Goal: Task Accomplishment & Management: Manage account settings

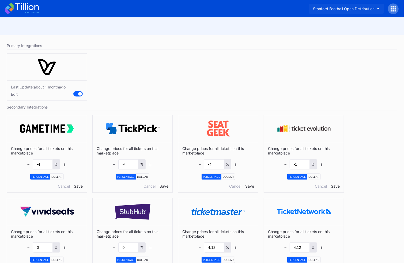
click at [326, 9] on div "Stanford Football Open Distribution" at bounding box center [344, 8] width 62 height 5
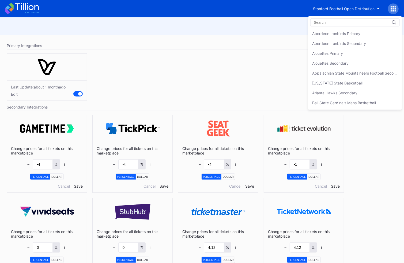
scroll to position [1659, 0]
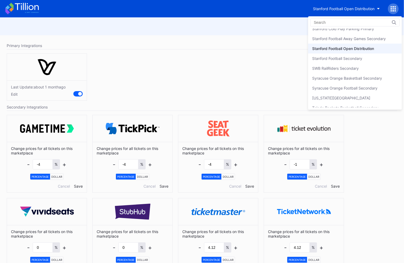
click at [326, 24] on input at bounding box center [337, 22] width 47 height 4
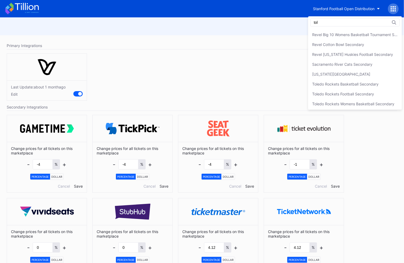
scroll to position [0, 0]
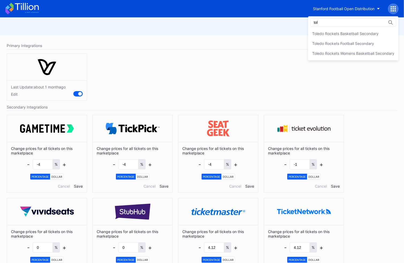
type input "tol"
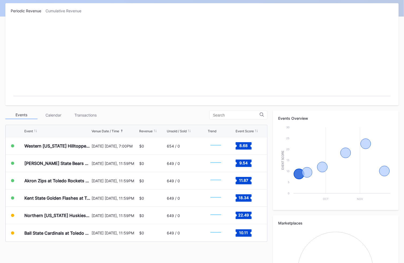
scroll to position [84, 0]
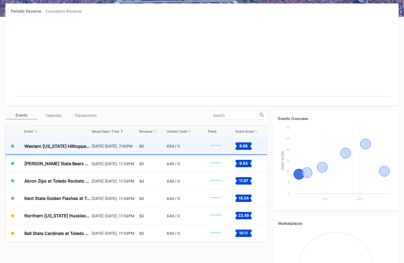
click at [99, 140] on div "[DATE] [DATE], 7:00PM" at bounding box center [115, 146] width 46 height 17
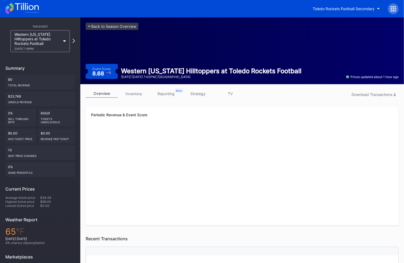
click at [137, 97] on link "inventory" at bounding box center [134, 94] width 32 height 8
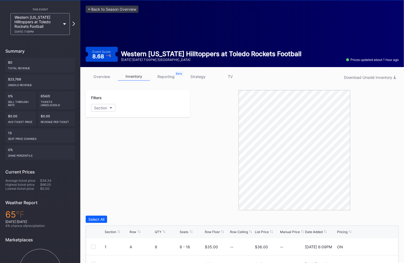
scroll to position [1, 0]
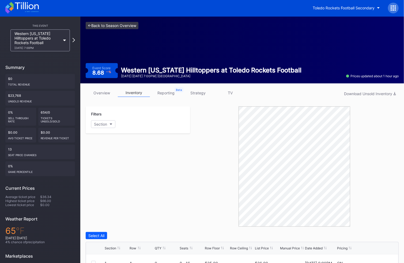
click at [123, 25] on link "<- Back to Season Overview" at bounding box center [112, 25] width 53 height 7
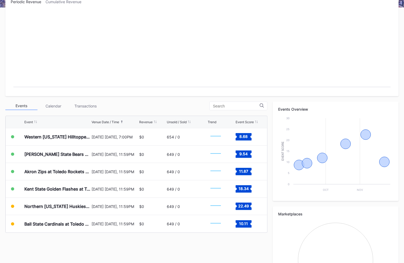
scroll to position [100, 0]
